Goal: Information Seeking & Learning: Find specific fact

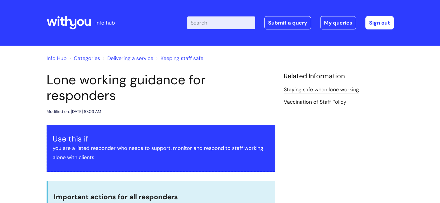
click at [247, 21] on input "Enter your search term here..." at bounding box center [221, 22] width 68 height 13
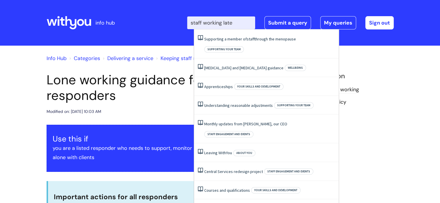
type input "staff working late"
click button "Search" at bounding box center [0, 0] width 0 height 0
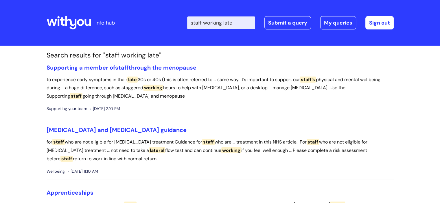
click at [247, 22] on input "staff working late" at bounding box center [221, 22] width 68 height 13
type input "y"
type input "toil"
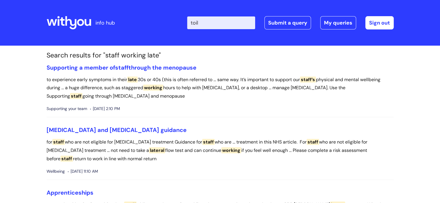
click button "Search" at bounding box center [0, 0] width 0 height 0
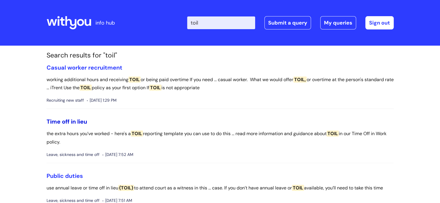
click at [62, 122] on link "Time off in lieu" at bounding box center [67, 122] width 41 height 8
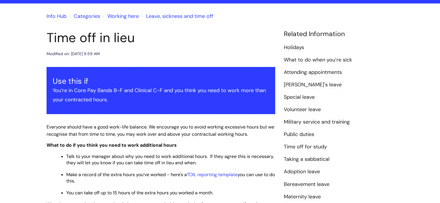
scroll to position [43, 0]
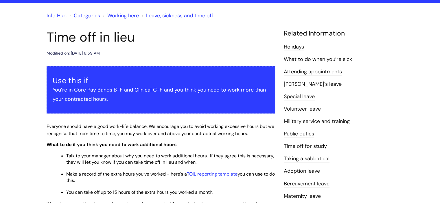
click at [439, 51] on div "Info Hub Categories Working here Leave, sickness and time off Time off in lieu …" at bounding box center [220, 162] width 440 height 318
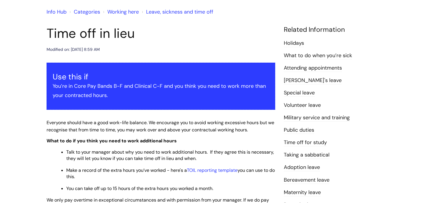
scroll to position [0, 0]
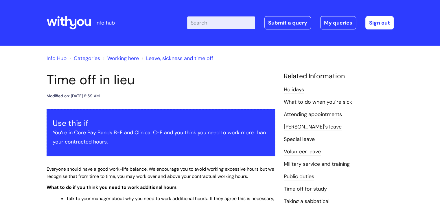
click at [226, 21] on input "Enter your search term here..." at bounding box center [221, 22] width 68 height 13
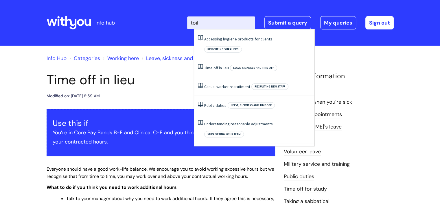
type input "toil"
click button "Search" at bounding box center [0, 0] width 0 height 0
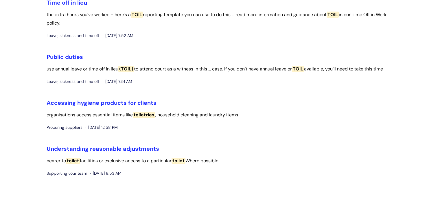
scroll to position [111, 0]
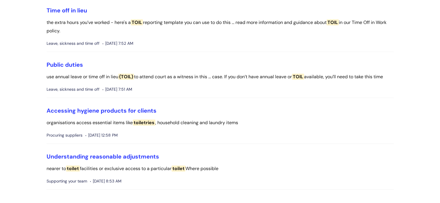
click at [274, 97] on li "Public duties use annual leave or time off in lieu (TOIL) to attend court as a …" at bounding box center [220, 79] width 347 height 37
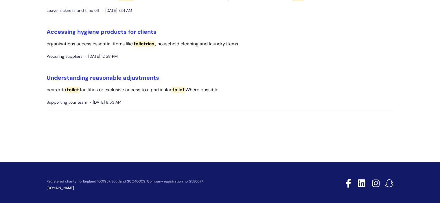
scroll to position [0, 0]
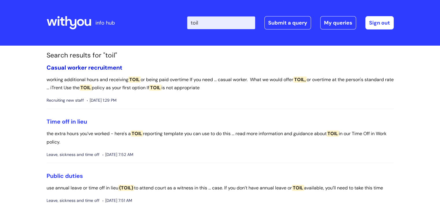
click at [95, 68] on link "Casual worker recruitment" at bounding box center [85, 68] width 76 height 8
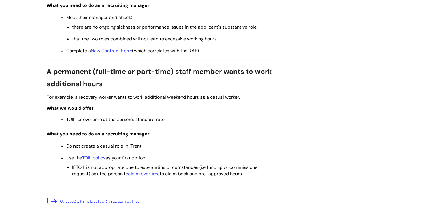
scroll to position [433, 0]
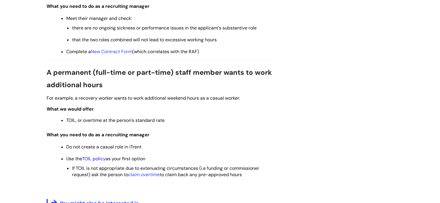
click at [97, 162] on link "TOIL policy" at bounding box center [93, 159] width 23 height 6
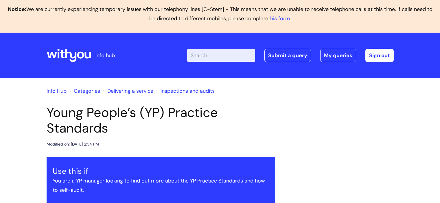
scroll to position [820, 0]
